Goal: Information Seeking & Learning: Find specific page/section

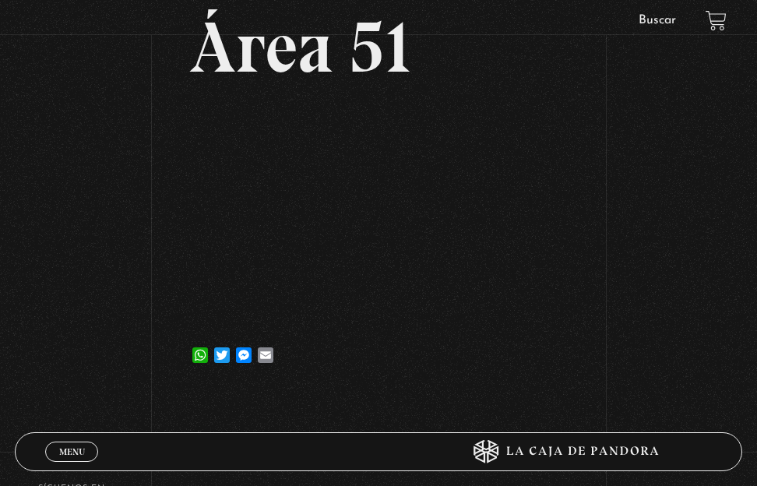
scroll to position [136, 0]
click at [119, 154] on div "Volver 28 agosto, 2025 Área 51 WhatsApp Twitter Messenger Email" at bounding box center [378, 151] width 757 height 478
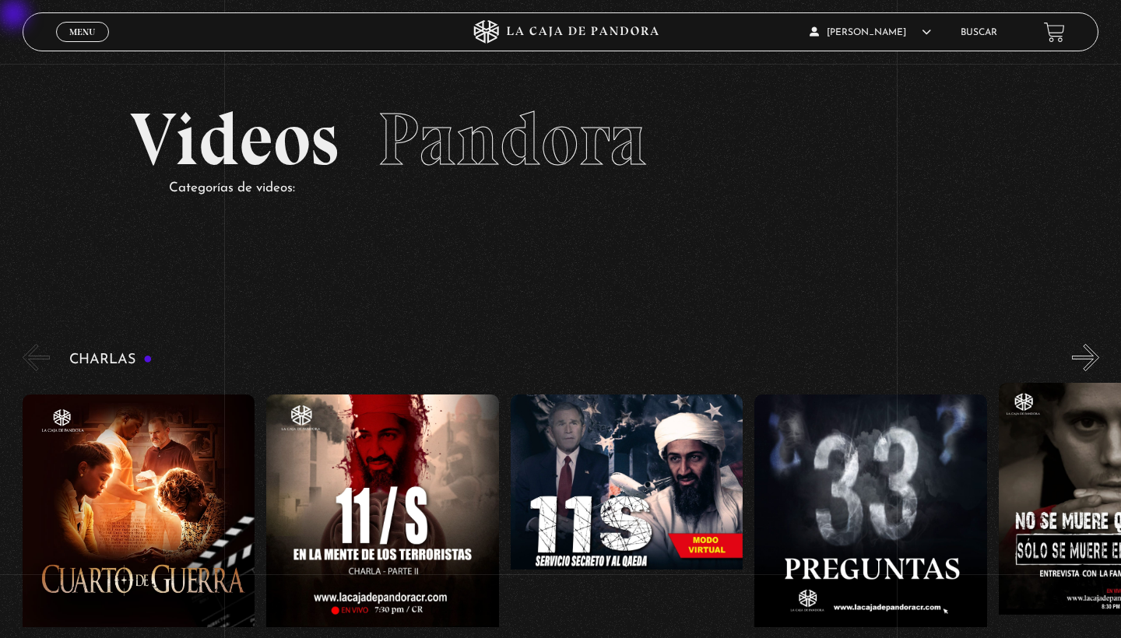
click at [756, 37] on link "Buscar" at bounding box center [979, 32] width 37 height 9
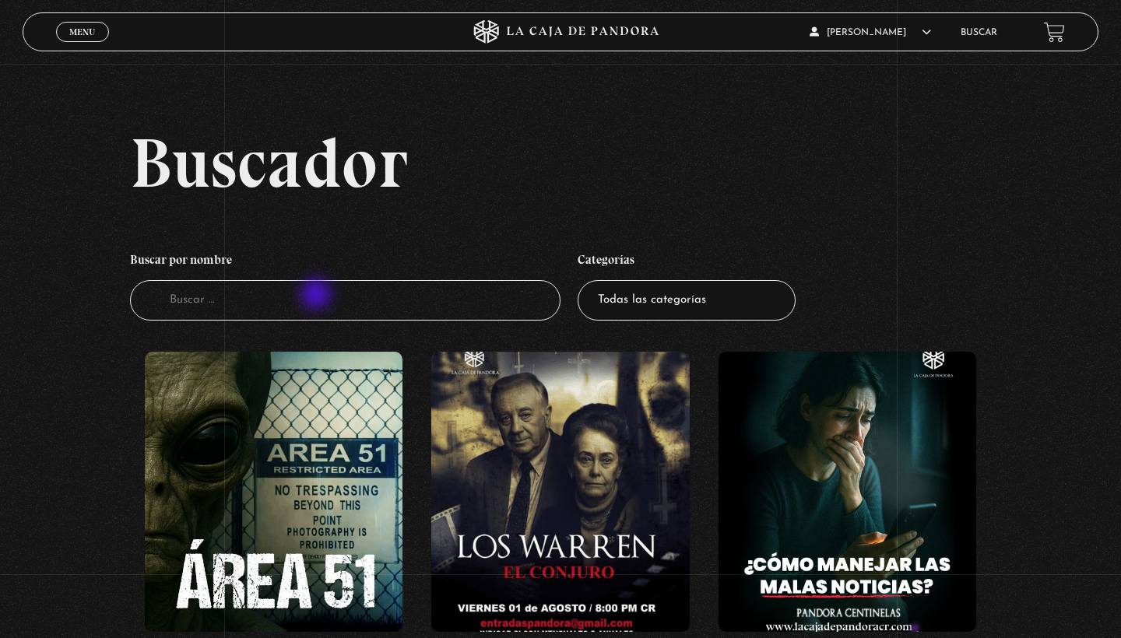
click at [313, 301] on input "Buscador" at bounding box center [345, 300] width 431 height 41
type input "don"
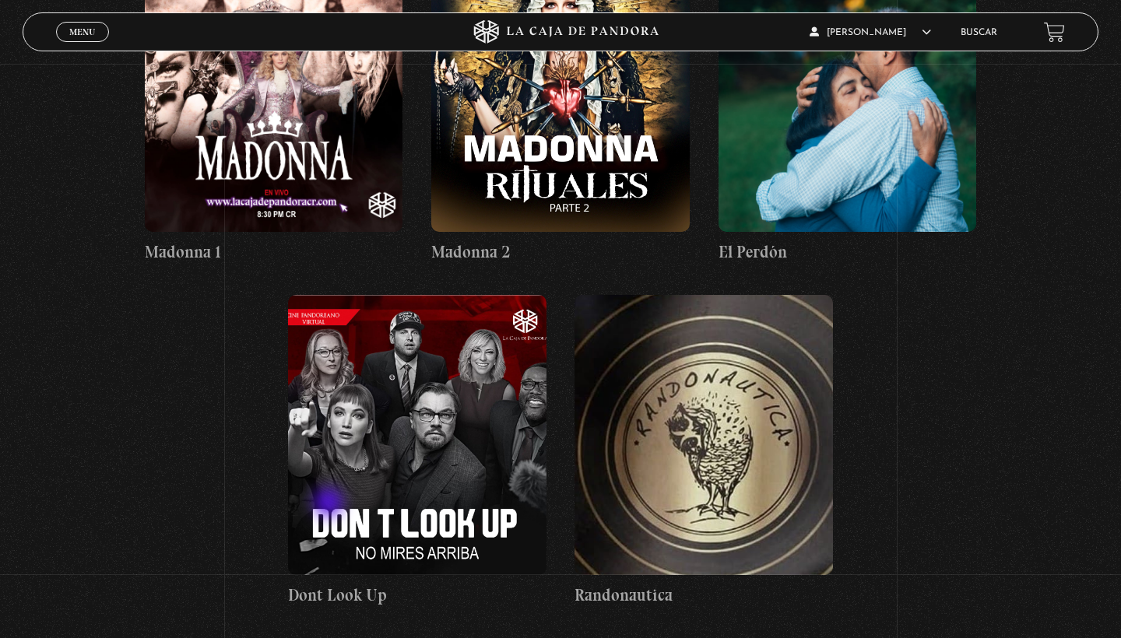
scroll to position [747, 0]
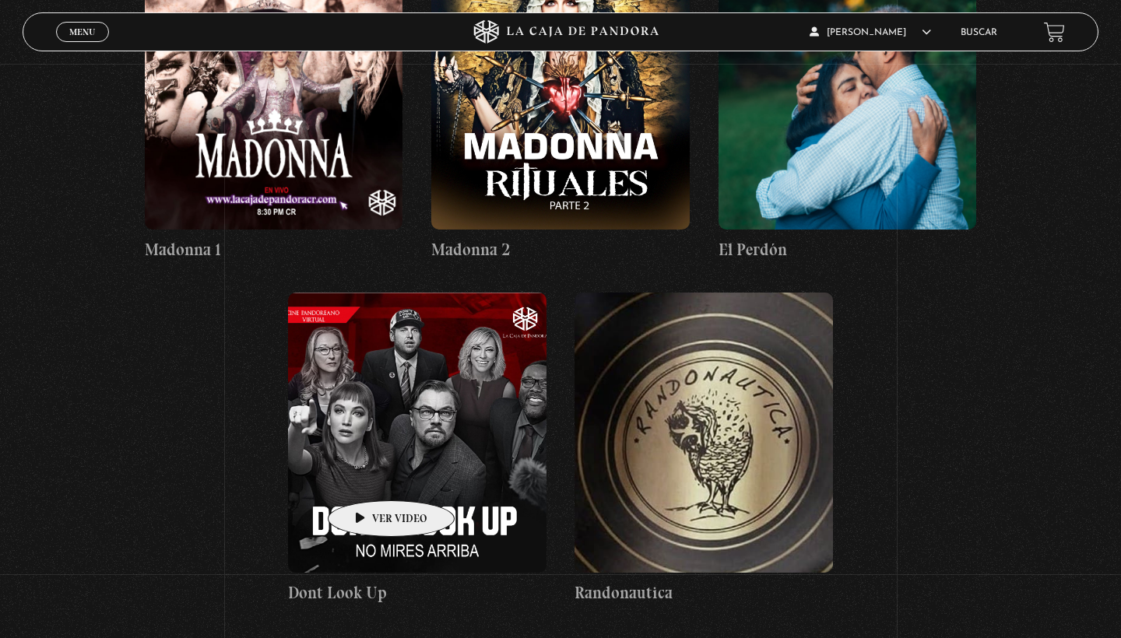
click at [372, 480] on figure at bounding box center [417, 433] width 258 height 280
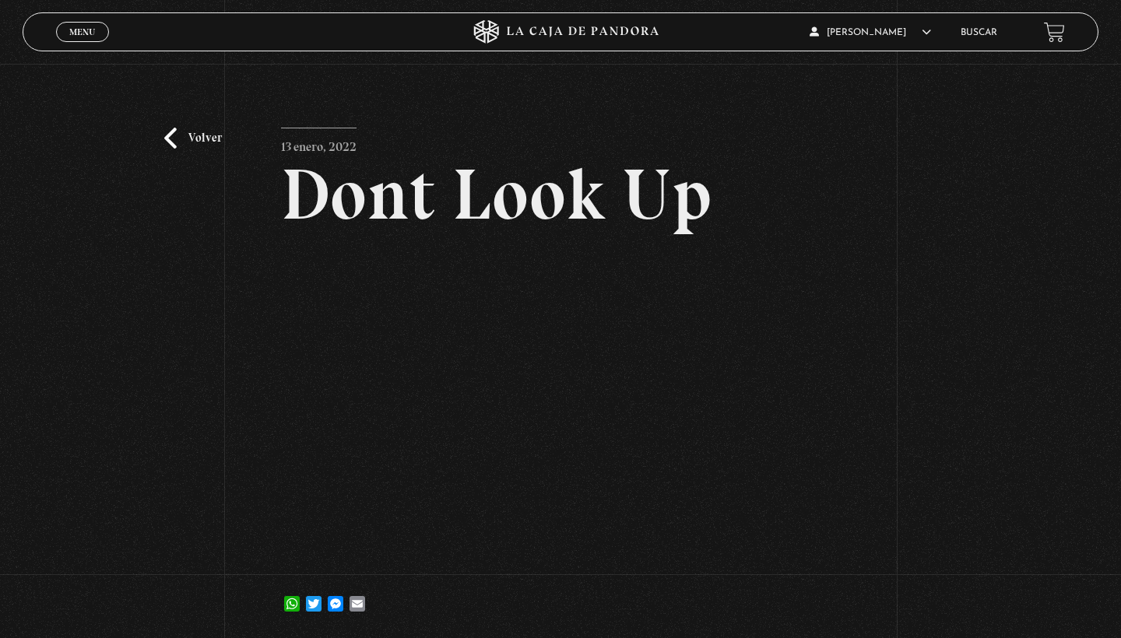
scroll to position [58, 0]
